Goal: Information Seeking & Learning: Check status

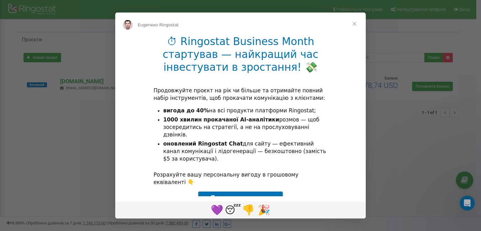
click at [394, 114] on div "Мессенджер Intercom" at bounding box center [240, 115] width 481 height 231
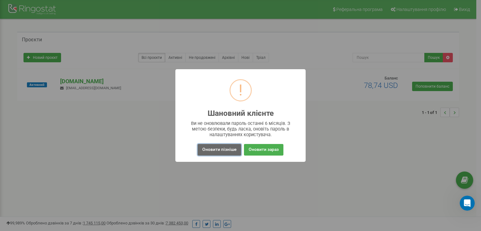
click at [213, 151] on button "Оновити пізніше" at bounding box center [218, 150] width 43 height 12
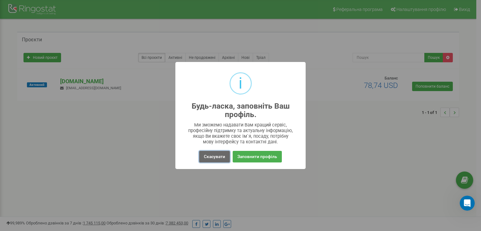
click at [214, 157] on button "Скасувати" at bounding box center [214, 157] width 31 height 12
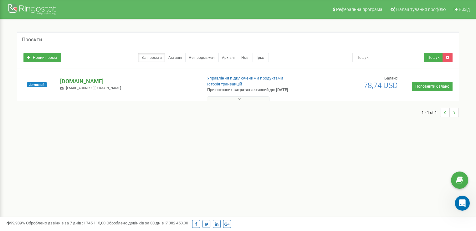
click at [72, 80] on p "[DOMAIN_NAME]" at bounding box center [128, 81] width 137 height 8
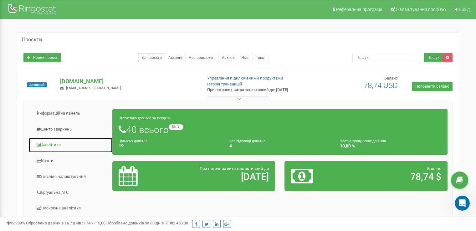
click at [46, 147] on link "Аналiтика" at bounding box center [70, 144] width 84 height 15
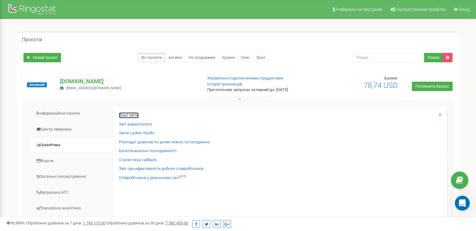
click at [132, 114] on link "Ваші звіти" at bounding box center [129, 115] width 20 height 6
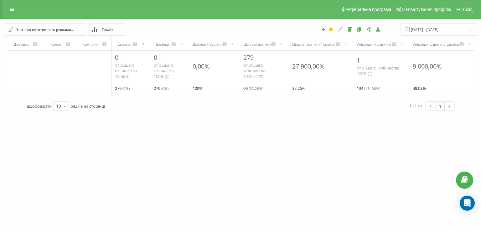
click at [11, 17] on div "Реферальна програма Налаштування профілю Вихід" at bounding box center [240, 9] width 481 height 19
click at [11, 10] on icon at bounding box center [12, 9] width 4 height 4
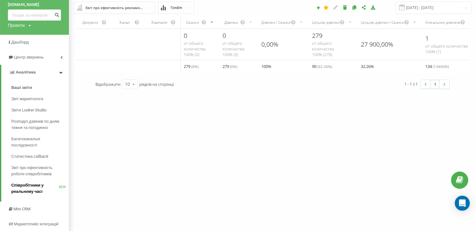
scroll to position [31, 0]
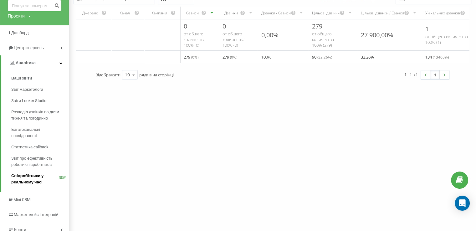
click at [29, 180] on span "Співробітники у реальному часі" at bounding box center [35, 179] width 48 height 13
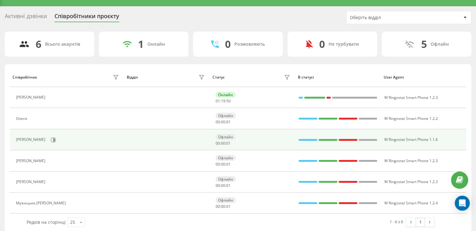
scroll to position [19, 0]
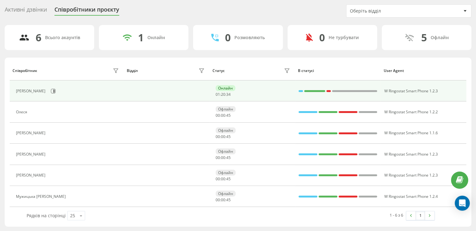
click at [41, 89] on div "[PERSON_NAME]" at bounding box center [31, 91] width 31 height 4
click at [229, 86] on div "Онлайн" at bounding box center [226, 88] width 20 height 6
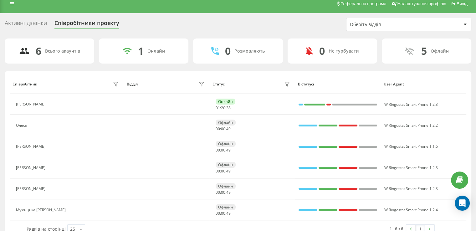
scroll to position [0, 0]
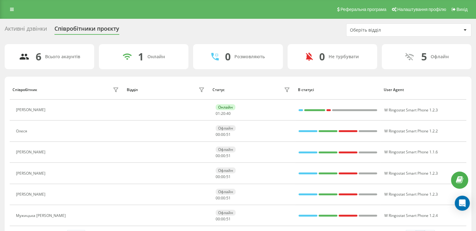
click at [14, 28] on div "Активні дзвінки" at bounding box center [26, 30] width 42 height 10
click at [9, 10] on link at bounding box center [11, 9] width 11 height 9
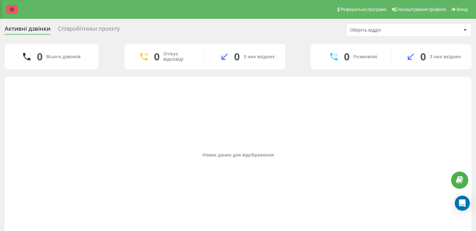
click at [7, 9] on link at bounding box center [11, 9] width 11 height 9
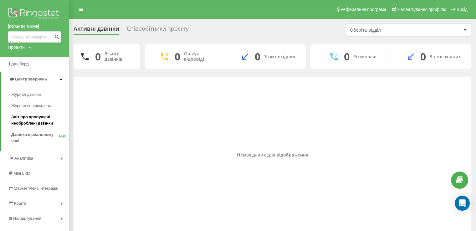
click at [31, 123] on span "Звіт про пропущені необроблені дзвінки" at bounding box center [38, 120] width 54 height 13
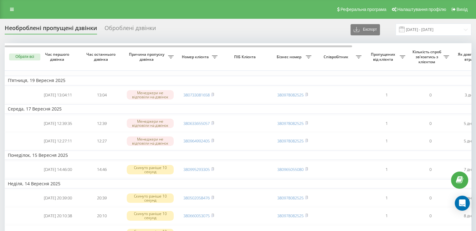
click at [117, 25] on div "Оброблені дзвінки" at bounding box center [130, 30] width 51 height 10
click at [129, 28] on div "Оброблені дзвінки" at bounding box center [130, 30] width 51 height 10
click at [128, 28] on div "Оброблені дзвінки" at bounding box center [130, 30] width 51 height 10
click at [120, 28] on div "Оброблені дзвінки" at bounding box center [130, 30] width 51 height 10
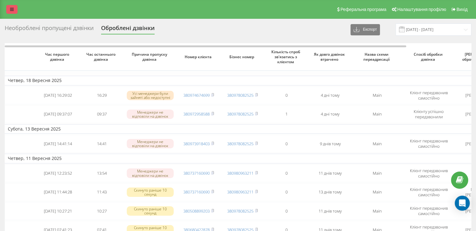
click at [15, 11] on link at bounding box center [11, 9] width 11 height 9
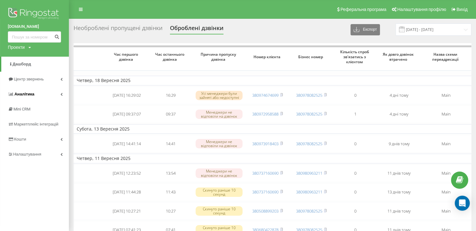
click at [23, 92] on span "Аналiтика" at bounding box center [24, 94] width 20 height 5
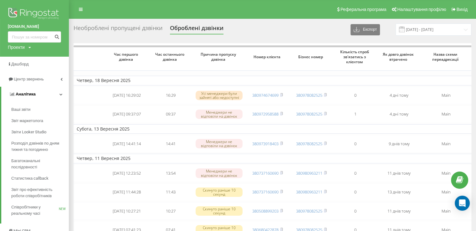
click at [26, 95] on span "Аналiтика" at bounding box center [26, 94] width 20 height 5
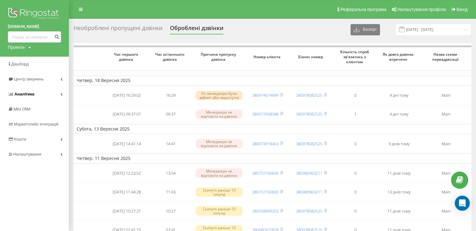
click at [26, 95] on span "Аналiтика" at bounding box center [24, 94] width 20 height 5
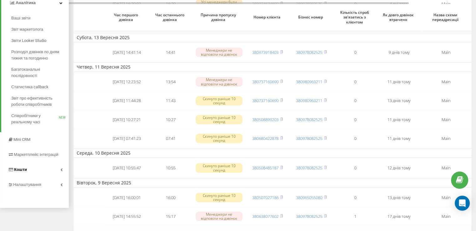
scroll to position [94, 0]
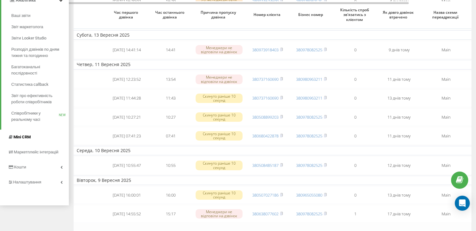
click at [24, 136] on span "Mini CRM" at bounding box center [21, 137] width 17 height 5
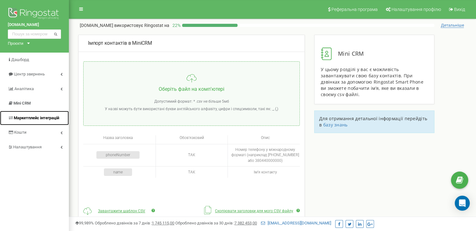
click at [18, 117] on span "Маркетплейс інтеграцій" at bounding box center [36, 117] width 45 height 5
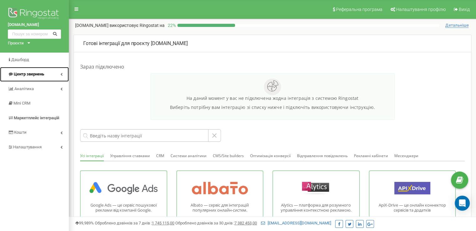
click at [24, 75] on span "Центр звернень" at bounding box center [29, 74] width 30 height 5
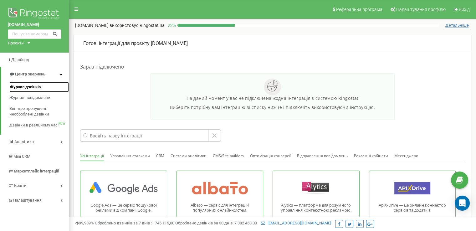
click at [36, 88] on span "Журнал дзвінків" at bounding box center [24, 87] width 31 height 6
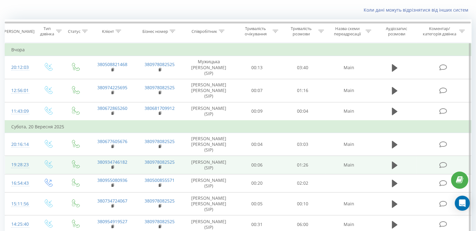
scroll to position [33, 0]
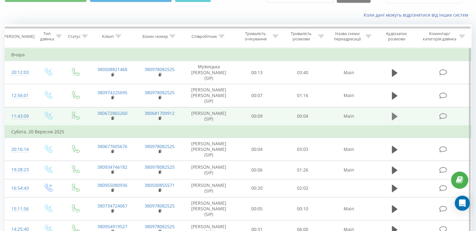
click at [390, 112] on button at bounding box center [394, 116] width 9 height 9
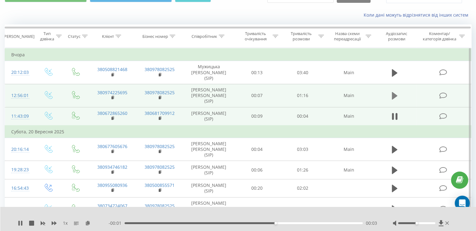
click at [394, 91] on icon at bounding box center [395, 95] width 6 height 9
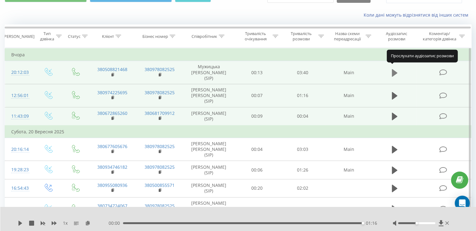
click at [395, 71] on icon at bounding box center [395, 73] width 6 height 8
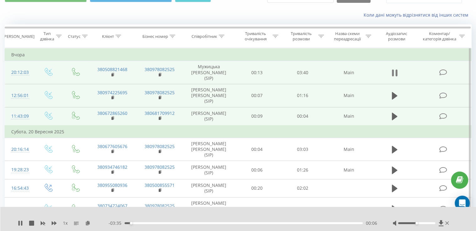
click at [395, 73] on icon at bounding box center [395, 73] width 6 height 9
click at [393, 73] on icon at bounding box center [395, 73] width 6 height 8
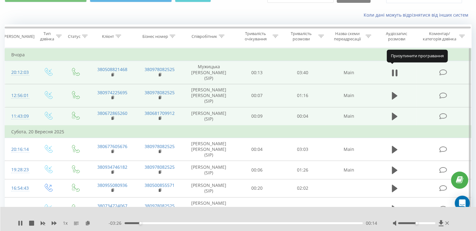
click at [393, 73] on icon at bounding box center [393, 72] width 2 height 7
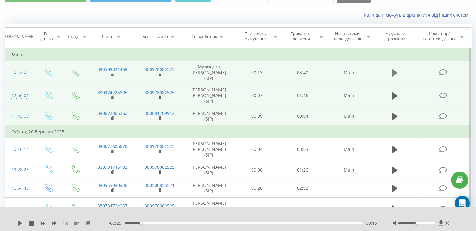
click at [394, 69] on icon at bounding box center [395, 73] width 6 height 8
click at [441, 222] on icon at bounding box center [440, 223] width 5 height 6
click at [425, 221] on div at bounding box center [422, 223] width 58 height 6
click at [426, 223] on div at bounding box center [416, 223] width 37 height 2
click at [430, 223] on div at bounding box center [416, 223] width 37 height 2
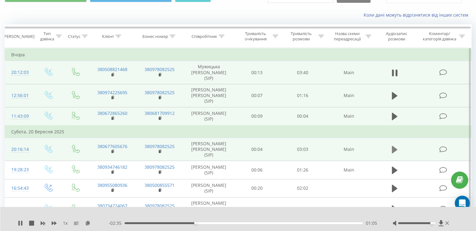
click at [394, 146] on icon at bounding box center [395, 150] width 6 height 8
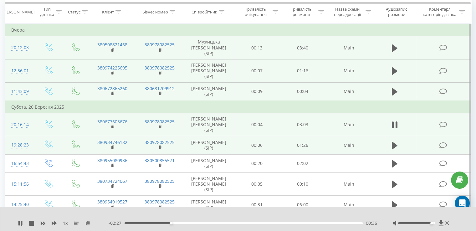
scroll to position [64, 0]
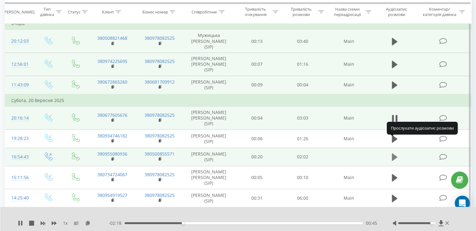
click at [393, 153] on icon at bounding box center [395, 157] width 6 height 8
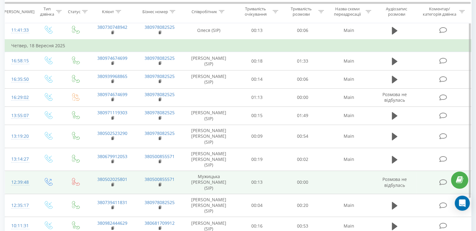
scroll to position [401, 0]
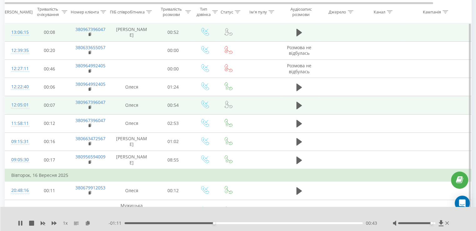
scroll to position [166, 0]
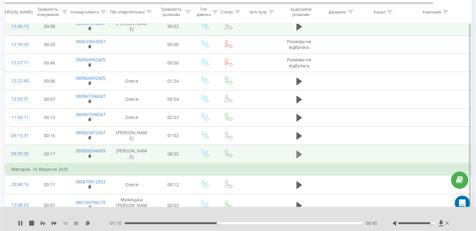
click at [296, 150] on icon at bounding box center [299, 154] width 6 height 8
click at [439, 223] on icon at bounding box center [440, 223] width 5 height 6
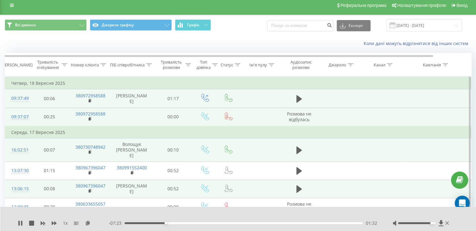
scroll to position [0, 0]
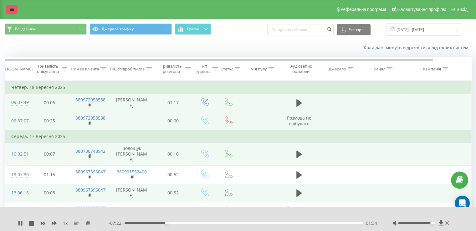
click at [13, 6] on link at bounding box center [11, 9] width 11 height 9
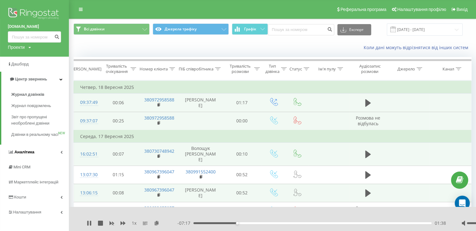
click at [26, 154] on span "Аналiтика" at bounding box center [24, 152] width 20 height 5
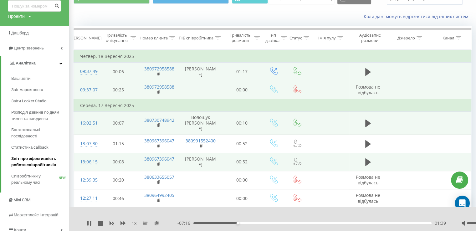
scroll to position [31, 0]
click at [44, 159] on span "Звіт про ефективність роботи співробітників" at bounding box center [38, 161] width 54 height 13
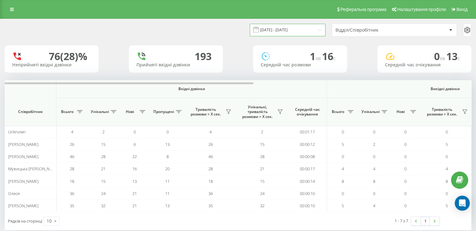
click at [311, 32] on input "[DATE] - [DATE]" at bounding box center [288, 30] width 76 height 12
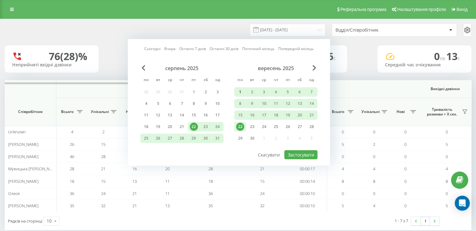
click at [241, 93] on div "1" at bounding box center [240, 92] width 8 height 8
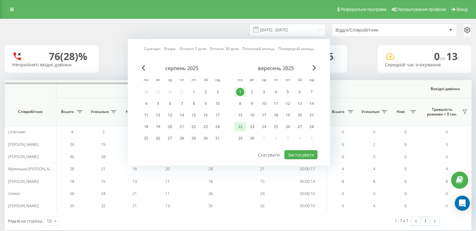
click at [241, 125] on div "22" at bounding box center [240, 127] width 8 height 8
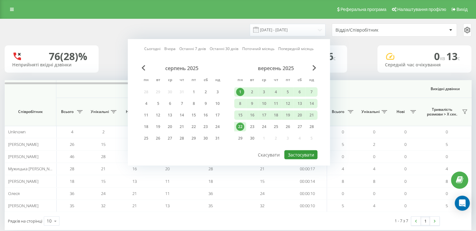
click at [295, 155] on button "Застосувати" at bounding box center [300, 154] width 33 height 9
type input "[DATE] - [DATE]"
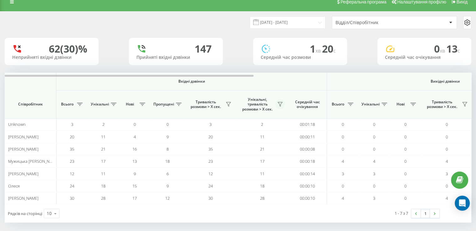
scroll to position [11, 0]
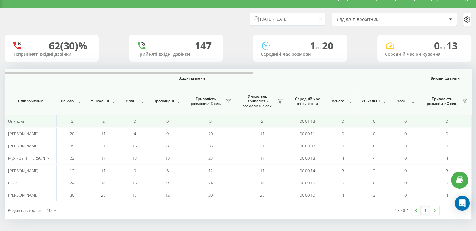
click at [19, 120] on span "Unknown" at bounding box center [17, 121] width 18 height 6
